Goal: Information Seeking & Learning: Learn about a topic

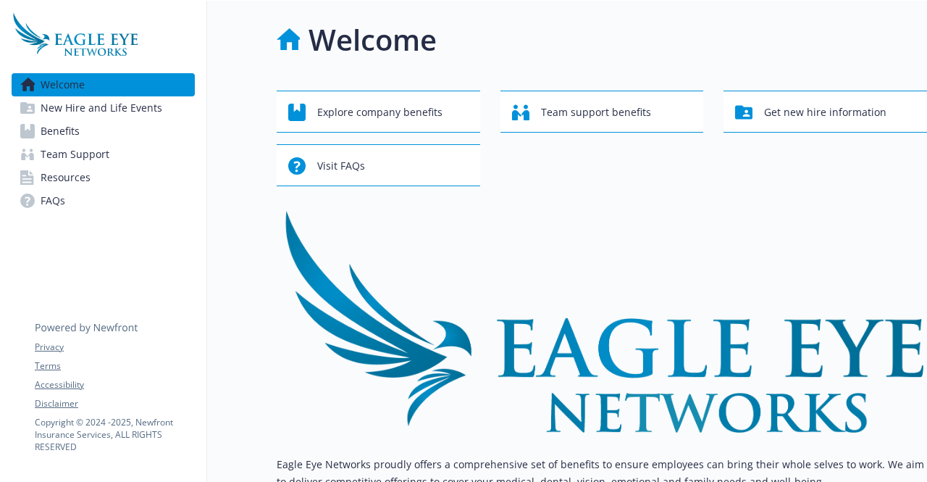
click at [117, 125] on link "Benefits" at bounding box center [103, 131] width 183 height 23
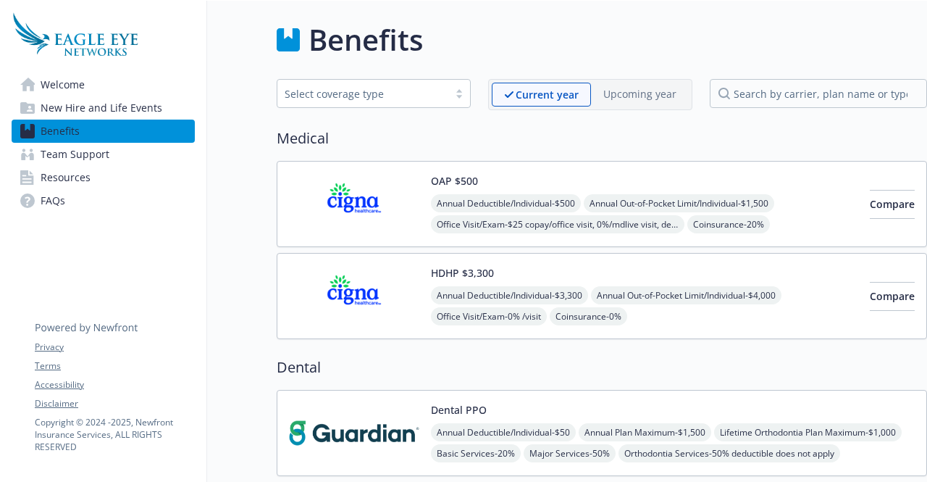
click at [397, 203] on img at bounding box center [354, 204] width 130 height 62
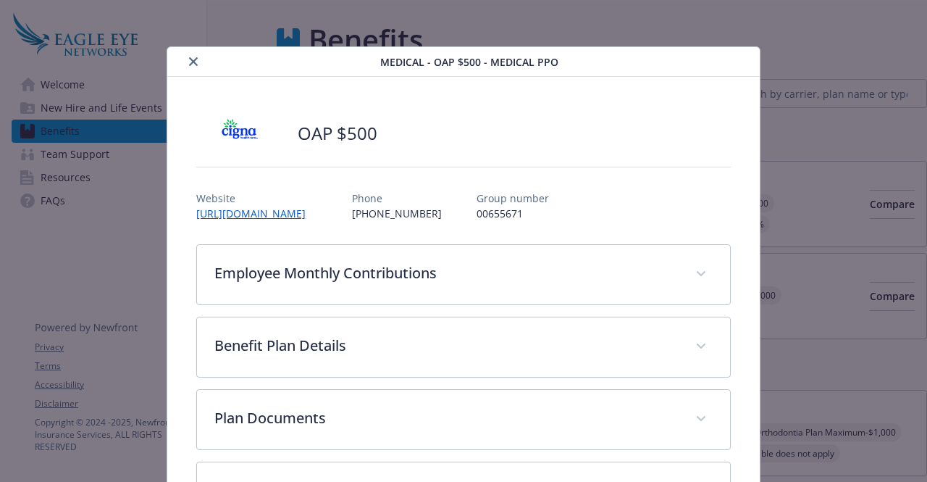
scroll to position [43, 0]
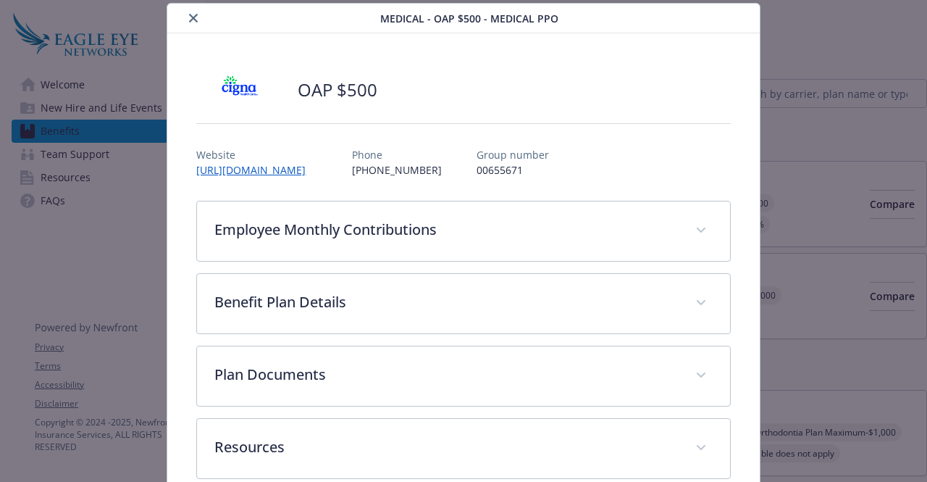
click at [185, 12] on button "close" at bounding box center [193, 17] width 17 height 17
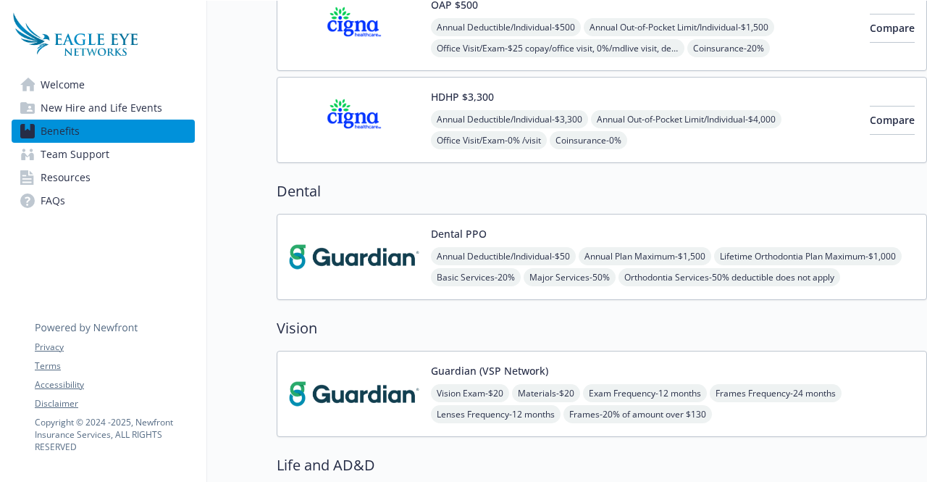
scroll to position [177, 0]
